Goal: Information Seeking & Learning: Learn about a topic

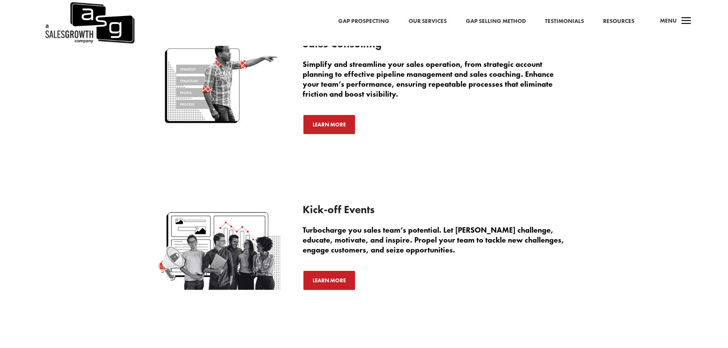
scroll to position [1320, 0]
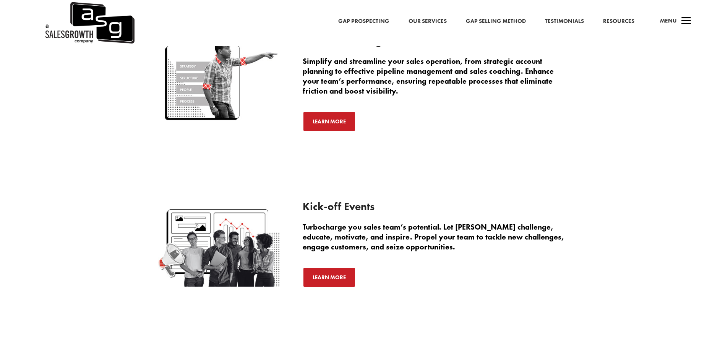
click at [419, 24] on link "Our Services" at bounding box center [428, 21] width 38 height 10
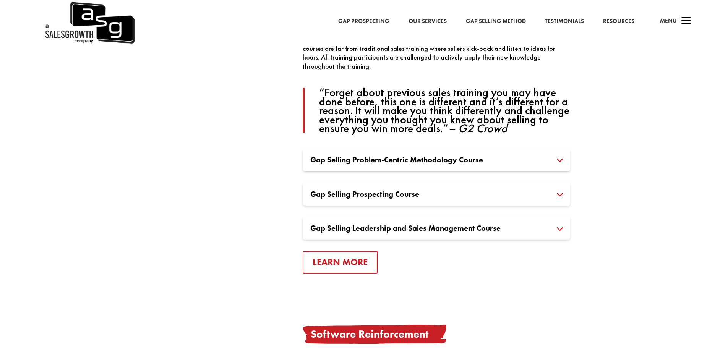
scroll to position [579, 0]
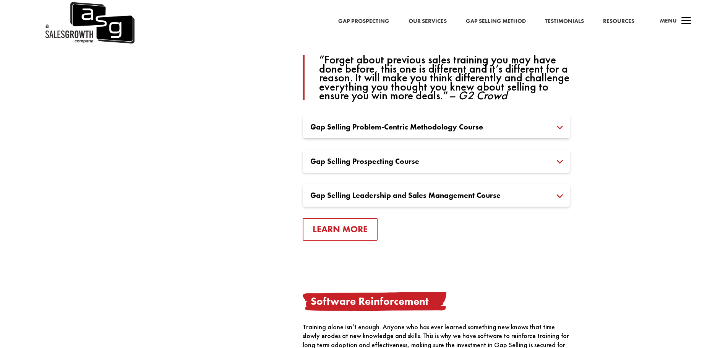
click at [537, 131] on h3 "Gap Selling Problem-Centric Methodology Course" at bounding box center [436, 127] width 252 height 8
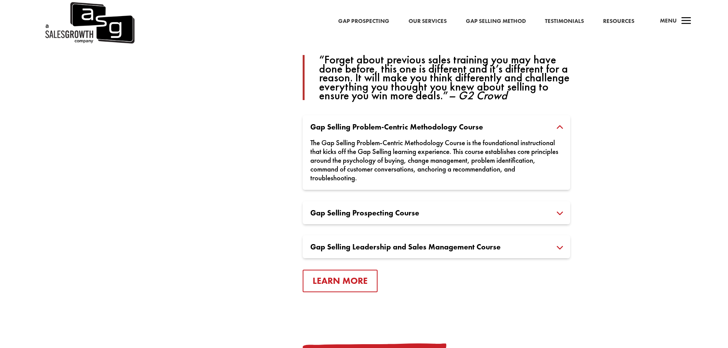
click at [537, 131] on h3 "Gap Selling Problem-Centric Methodology Course" at bounding box center [436, 127] width 252 height 8
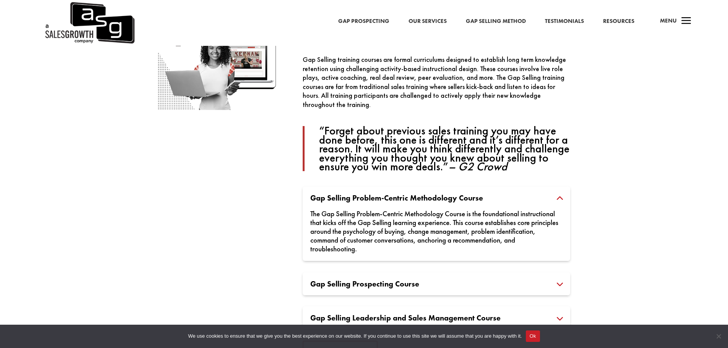
click at [563, 195] on h3 "Gap Selling Problem-Centric Methodology Course" at bounding box center [436, 198] width 252 height 8
click at [438, 280] on h3 "Gap Selling Prospecting Course" at bounding box center [436, 284] width 252 height 8
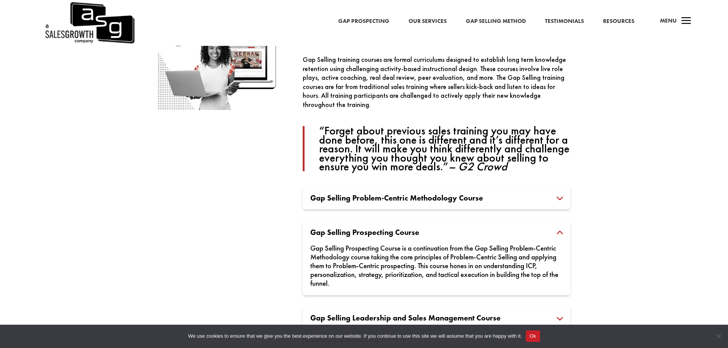
drag, startPoint x: 346, startPoint y: 163, endPoint x: 348, endPoint y: 170, distance: 7.0
click at [348, 170] on p "“Forget about previous sales training you may have done before, this one is dif…" at bounding box center [444, 148] width 251 height 45
click at [357, 204] on div "Gap Selling Problem-Centric Methodology Course The Gap Selling Problem-Centric …" at bounding box center [437, 198] width 268 height 23
